Goal: Navigation & Orientation: Find specific page/section

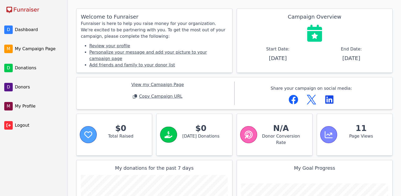
click at [23, 67] on span "Donations" at bounding box center [38, 68] width 47 height 6
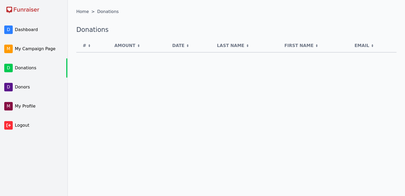
click at [23, 31] on span "Dashboard" at bounding box center [38, 30] width 47 height 6
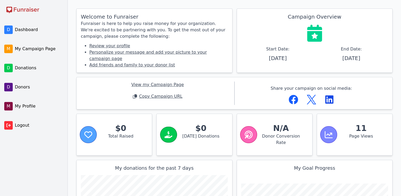
click at [23, 31] on span "Dashboard" at bounding box center [38, 30] width 47 height 6
click at [25, 50] on span "My Campaign Page" at bounding box center [38, 49] width 47 height 6
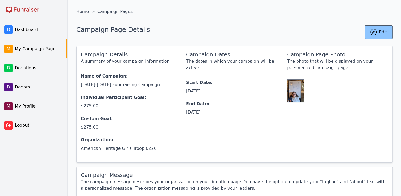
click at [33, 106] on span "My Profile" at bounding box center [38, 106] width 47 height 6
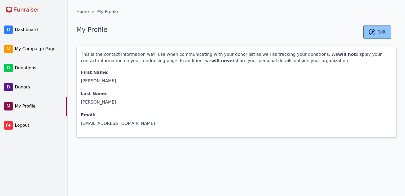
click at [19, 88] on span "Donors" at bounding box center [38, 87] width 47 height 6
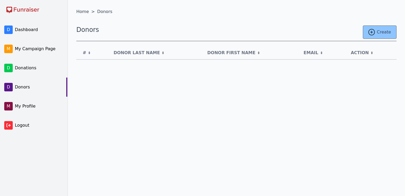
click at [23, 31] on span "Dashboard" at bounding box center [38, 30] width 47 height 6
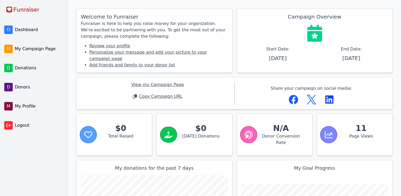
click at [120, 46] on link "Review your profile" at bounding box center [109, 45] width 41 height 5
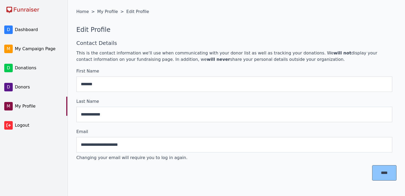
click at [40, 47] on span "My Campaign Page" at bounding box center [38, 49] width 47 height 6
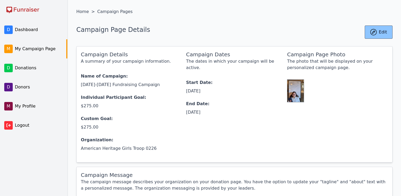
click at [22, 82] on link "D Donors" at bounding box center [33, 86] width 66 height 19
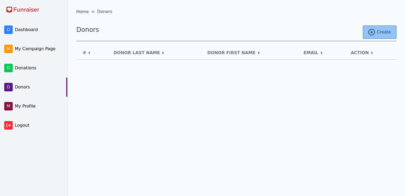
click at [22, 86] on span "Donors" at bounding box center [38, 87] width 47 height 6
click at [23, 67] on span "Donations" at bounding box center [38, 68] width 47 height 6
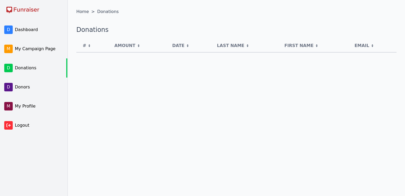
click at [29, 47] on span "My Campaign Page" at bounding box center [38, 49] width 47 height 6
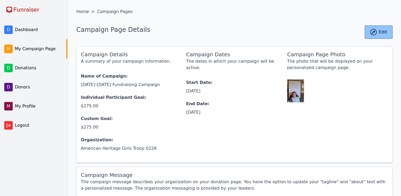
click at [26, 29] on span "Dashboard" at bounding box center [38, 30] width 47 height 6
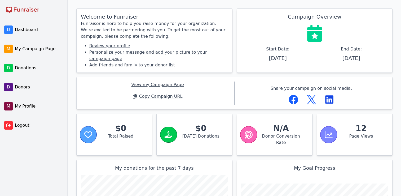
click at [35, 29] on span "Dashboard" at bounding box center [38, 30] width 47 height 6
click at [32, 31] on span "Dashboard" at bounding box center [38, 30] width 47 height 6
click at [30, 67] on span "Donations" at bounding box center [38, 68] width 47 height 6
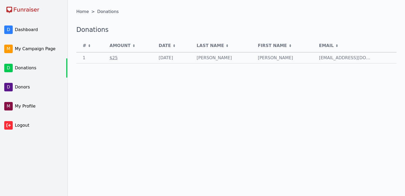
click at [27, 34] on link "D Dashboard" at bounding box center [33, 29] width 66 height 19
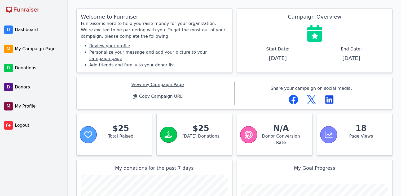
click at [28, 28] on span "Dashboard" at bounding box center [38, 30] width 47 height 6
